Goal: Information Seeking & Learning: Learn about a topic

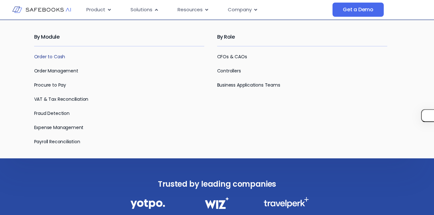
click at [55, 56] on link "Order to Cash" at bounding box center [49, 56] width 31 height 6
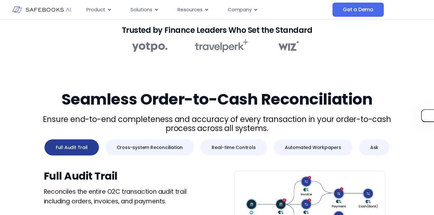
scroll to position [241, 0]
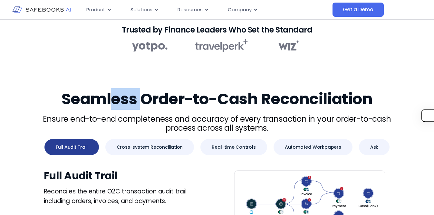
drag, startPoint x: 114, startPoint y: 99, endPoint x: 140, endPoint y: 99, distance: 26.1
click at [140, 99] on h2 "Seamless Order-to-Cash Reconciliation​" at bounding box center [217, 99] width 366 height 18
click at [165, 98] on h2 "Seamless Order-to-Cash Reconciliation​" at bounding box center [217, 99] width 366 height 18
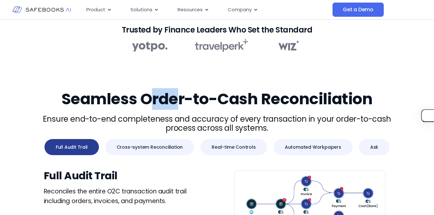
drag, startPoint x: 148, startPoint y: 98, endPoint x: 178, endPoint y: 98, distance: 29.6
click at [178, 98] on h2 "Seamless Order-to-Cash Reconciliation​" at bounding box center [217, 99] width 366 height 18
click at [152, 97] on h2 "Seamless Order-to-Cash Reconciliation​" at bounding box center [217, 99] width 366 height 18
drag, startPoint x: 142, startPoint y: 97, endPoint x: 166, endPoint y: 97, distance: 23.5
click at [166, 97] on h2 "Seamless Order-to-Cash Reconciliation​" at bounding box center [217, 99] width 366 height 18
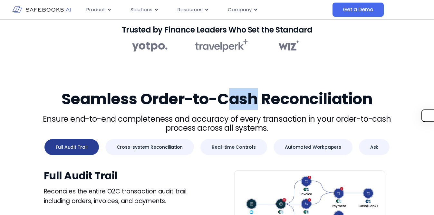
drag, startPoint x: 232, startPoint y: 99, endPoint x: 257, endPoint y: 98, distance: 24.8
click at [258, 99] on h2 "Seamless Order-to-Cash Reconciliation​" at bounding box center [217, 99] width 366 height 18
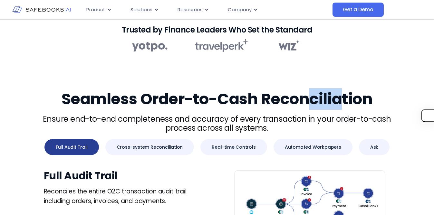
drag, startPoint x: 308, startPoint y: 96, endPoint x: 340, endPoint y: 95, distance: 32.2
click at [340, 95] on h2 "Seamless Order-to-Cash Reconciliation​" at bounding box center [217, 99] width 366 height 18
click at [351, 97] on h2 "Seamless Order-to-Cash Reconciliation​" at bounding box center [217, 99] width 366 height 18
drag, startPoint x: 347, startPoint y: 97, endPoint x: 388, endPoint y: 97, distance: 40.9
click at [388, 97] on h2 "Seamless Order-to-Cash Reconciliation​" at bounding box center [217, 99] width 366 height 18
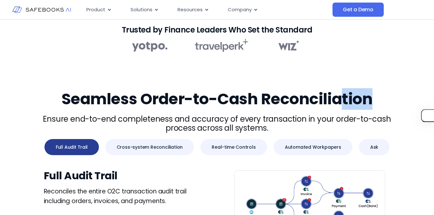
drag, startPoint x: 340, startPoint y: 102, endPoint x: 388, endPoint y: 102, distance: 47.3
click at [388, 102] on h2 "Seamless Order-to-Cash Reconciliation​" at bounding box center [217, 99] width 366 height 18
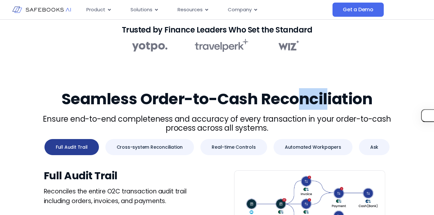
drag, startPoint x: 302, startPoint y: 100, endPoint x: 328, endPoint y: 99, distance: 26.4
click at [328, 99] on h2 "Seamless Order-to-Cash Reconciliation​" at bounding box center [217, 99] width 366 height 18
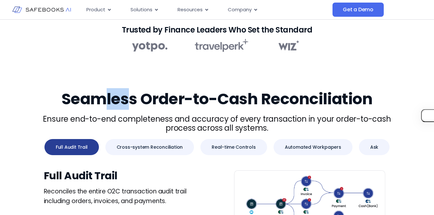
drag, startPoint x: 106, startPoint y: 99, endPoint x: 132, endPoint y: 99, distance: 25.8
click at [132, 99] on h2 "Seamless Order-to-Cash Reconciliation​" at bounding box center [217, 99] width 366 height 18
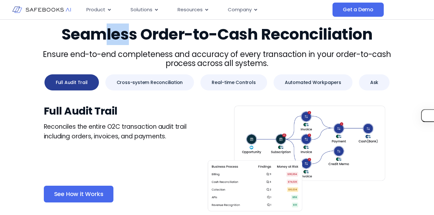
scroll to position [314, 0]
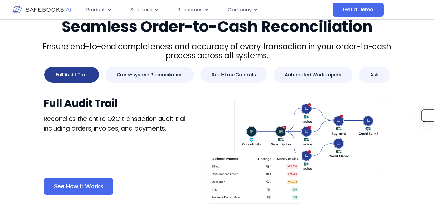
click at [160, 124] on p "Reconciles the entire O2C transaction audit trail including orders, invoices, a…" at bounding box center [117, 123] width 146 height 19
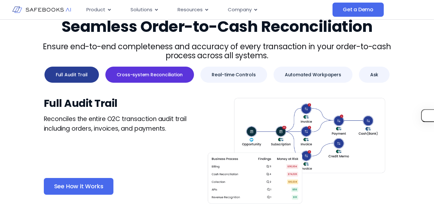
click at [162, 76] on span "Cross-system Reconciliation" at bounding box center [150, 74] width 66 height 6
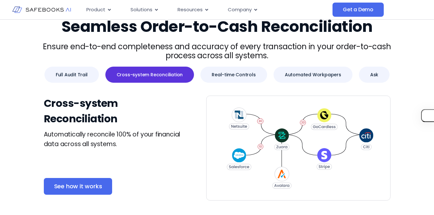
scroll to position [315, 0]
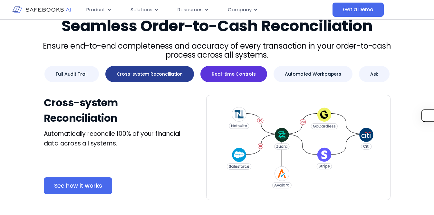
click at [237, 78] on button "Real-time Controls" at bounding box center [233, 74] width 66 height 16
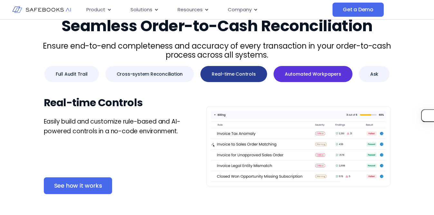
click at [330, 69] on button "Automated Workpapers" at bounding box center [312, 74] width 79 height 16
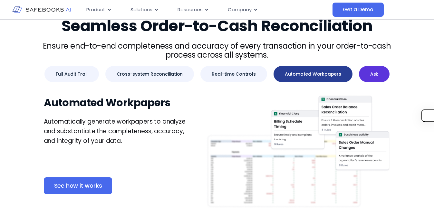
click at [370, 73] on span "Ask" at bounding box center [374, 74] width 8 height 6
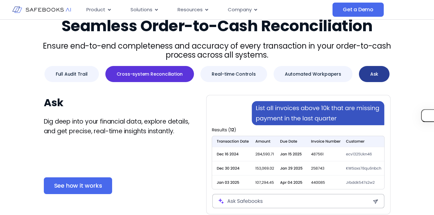
click at [159, 79] on button "Cross-system Reconciliation" at bounding box center [149, 74] width 89 height 16
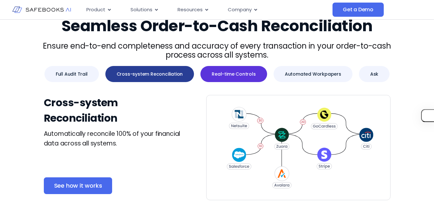
click at [246, 73] on span "Real-time Controls" at bounding box center [234, 74] width 44 height 6
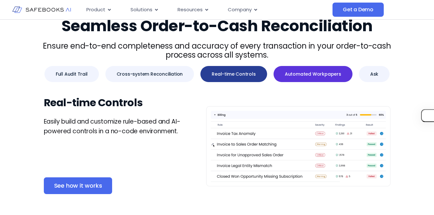
click at [307, 77] on button "Automated Workpapers" at bounding box center [312, 74] width 79 height 16
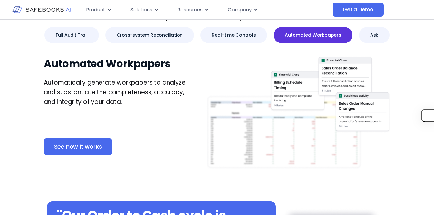
scroll to position [357, 0]
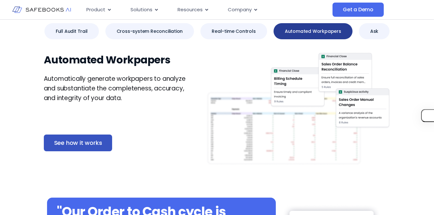
click at [82, 146] on span "See how it works" at bounding box center [78, 143] width 48 height 6
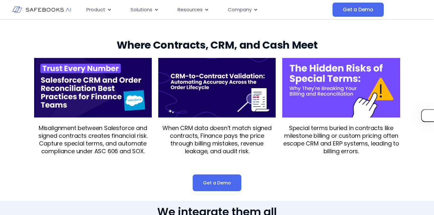
scroll to position [670, 0]
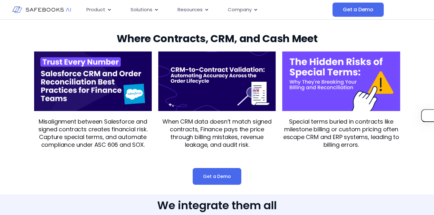
click at [45, 109] on img at bounding box center [93, 82] width 118 height 60
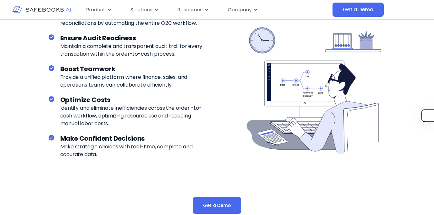
scroll to position [1303, 0]
